Goal: Find specific page/section: Find specific page/section

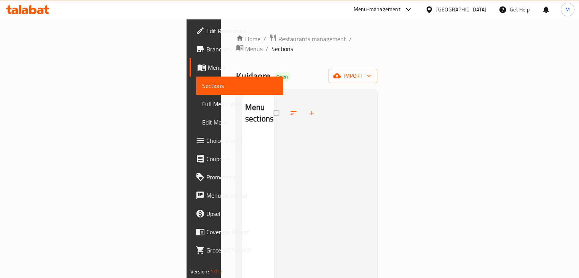
click at [475, 11] on div "[GEOGRAPHIC_DATA]" at bounding box center [461, 9] width 50 height 8
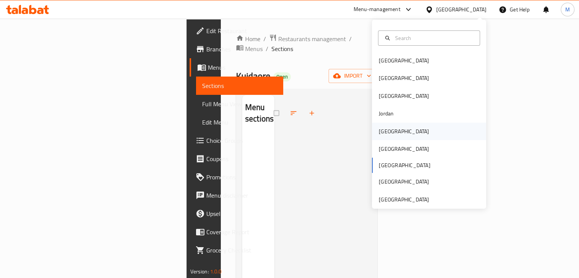
click at [412, 127] on div "[GEOGRAPHIC_DATA]" at bounding box center [429, 130] width 114 height 17
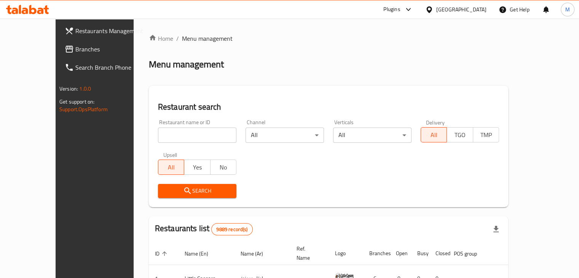
click at [75, 45] on span "Branches" at bounding box center [110, 49] width 71 height 9
